Goal: Navigation & Orientation: Understand site structure

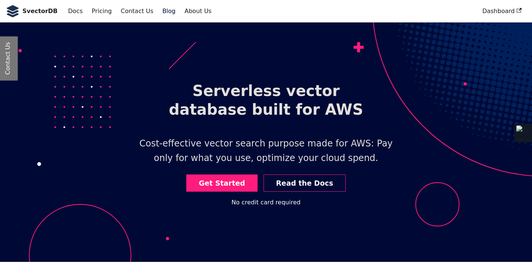
click at [160, 11] on link "Blog" at bounding box center [169, 11] width 22 height 13
click at [193, 11] on link "About Us" at bounding box center [198, 11] width 36 height 13
click at [97, 12] on link "Pricing" at bounding box center [101, 11] width 29 height 13
click at [65, 10] on link "Docs" at bounding box center [75, 11] width 24 height 13
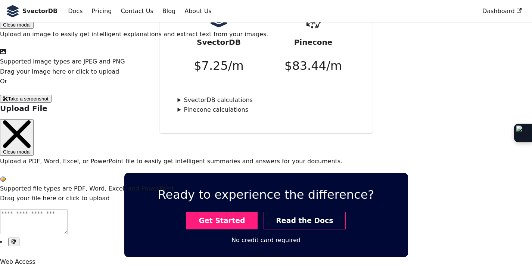
scroll to position [1849, 0]
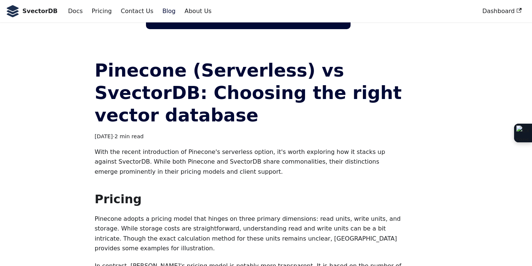
scroll to position [9495, 0]
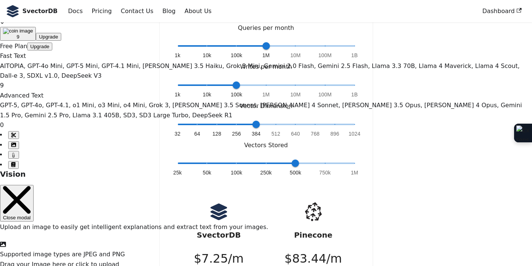
scroll to position [1849, 0]
